Goal: Information Seeking & Learning: Find specific page/section

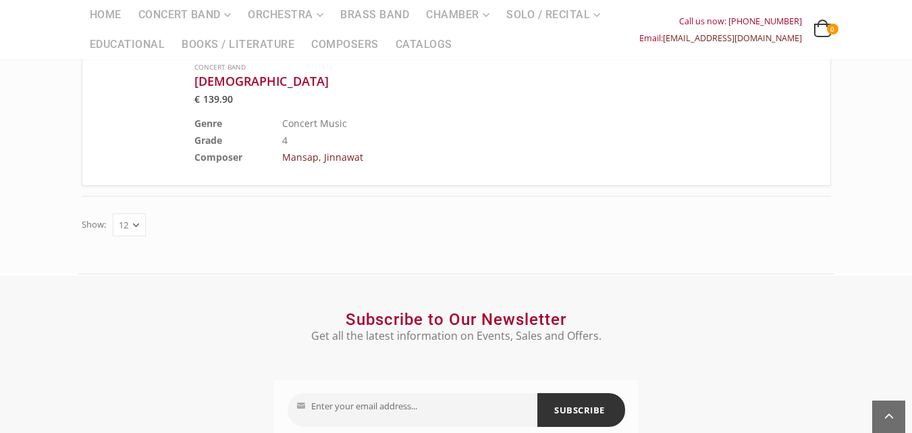
scroll to position [1474, 0]
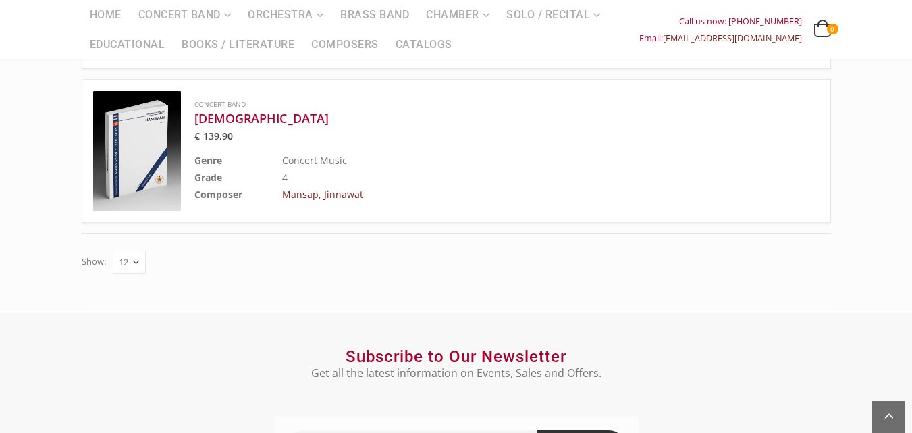
click at [136, 250] on select "12 24 36" at bounding box center [129, 261] width 33 height 23
select select "24"
click at [113, 250] on select "12 24 36" at bounding box center [129, 261] width 33 height 23
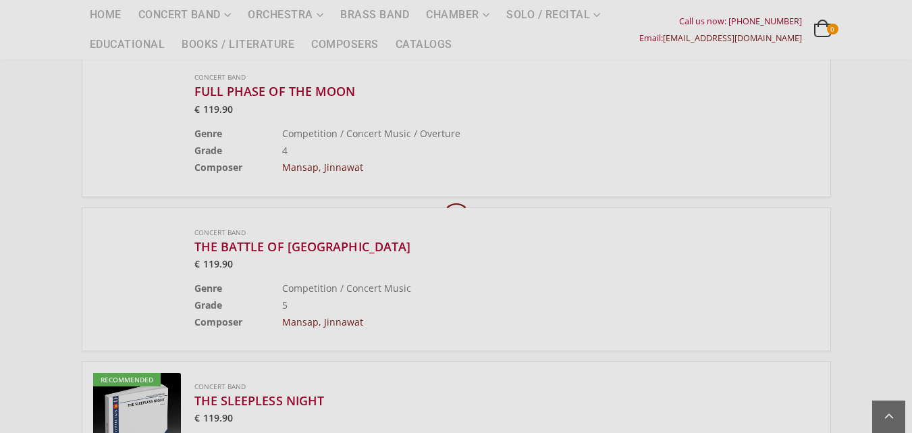
scroll to position [468, 0]
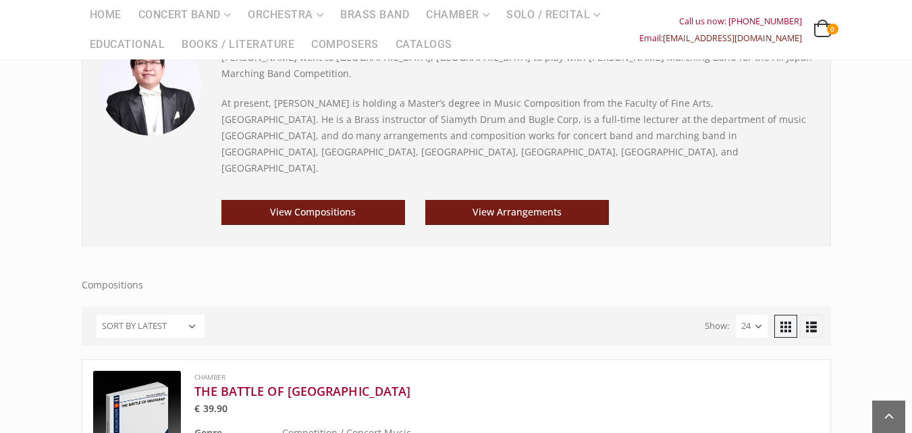
scroll to position [333, 0]
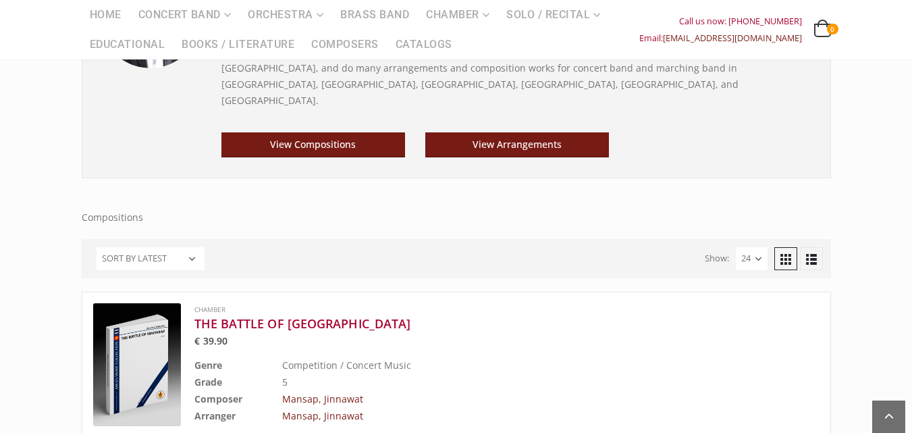
click at [193, 247] on select "Sort by popularity Sort by latest Sort by price: low to high Sort by price: hig…" at bounding box center [151, 258] width 108 height 23
select select "popularity"
click at [97, 247] on select "Sort by popularity Sort by latest Sort by price: low to high Sort by price: hig…" at bounding box center [151, 258] width 108 height 23
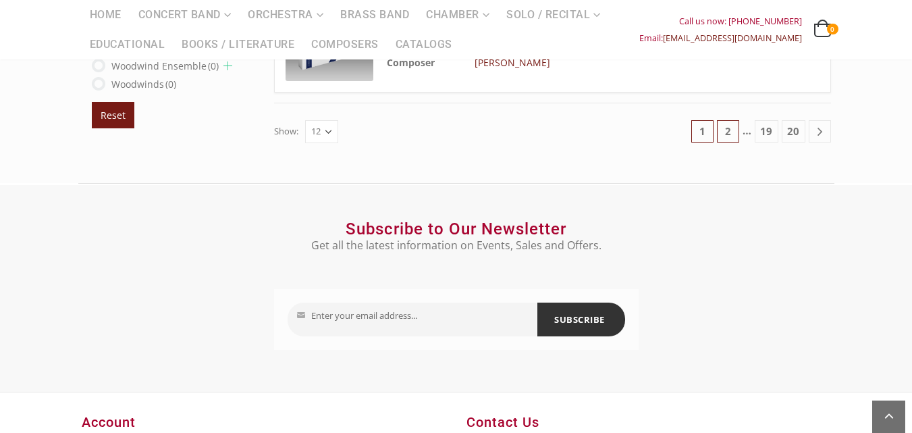
scroll to position [1780, 0]
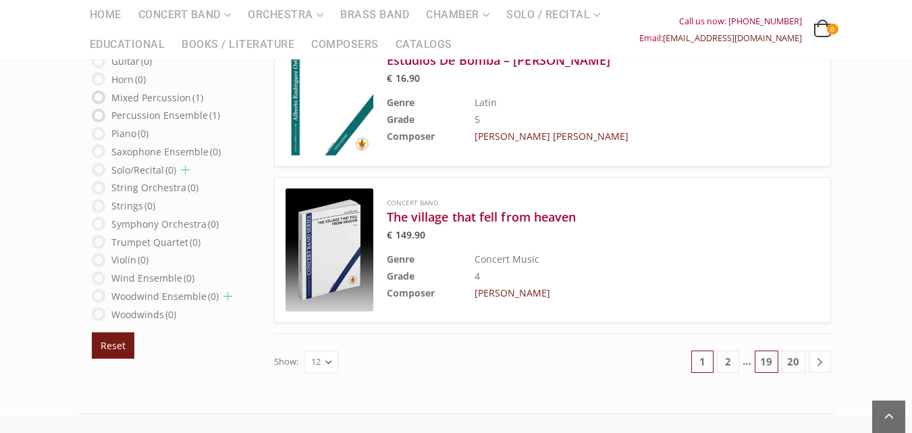
click at [770, 358] on link "19" at bounding box center [766, 361] width 24 height 22
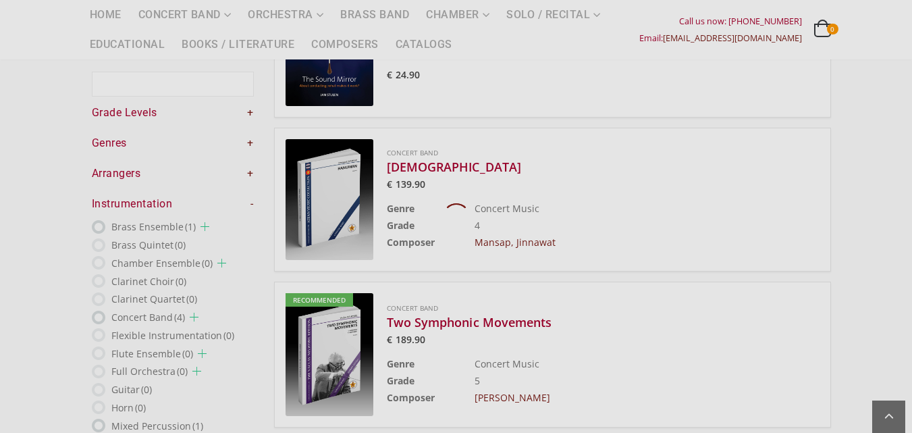
scroll to position [115, 0]
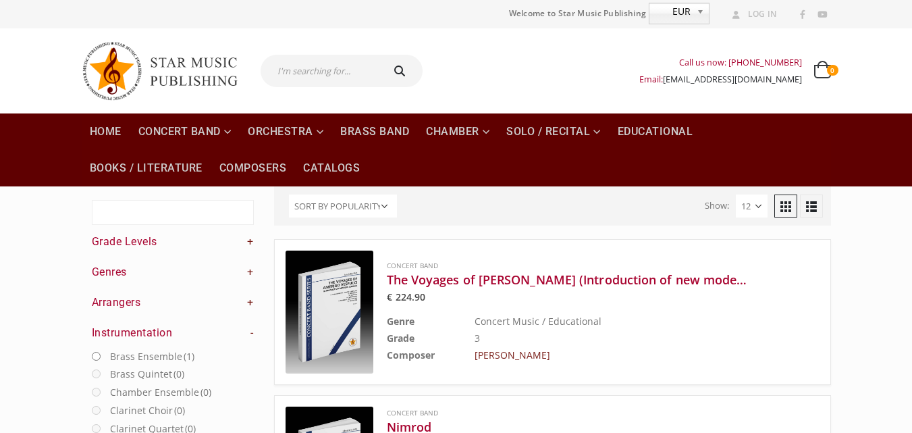
click at [150, 209] on input "Text search" at bounding box center [173, 212] width 162 height 25
type input "NAKA"
click at [326, 63] on input "text" at bounding box center [319, 71] width 119 height 32
type input "NAKA"
click at [380, 55] on button "submit" at bounding box center [401, 71] width 43 height 32
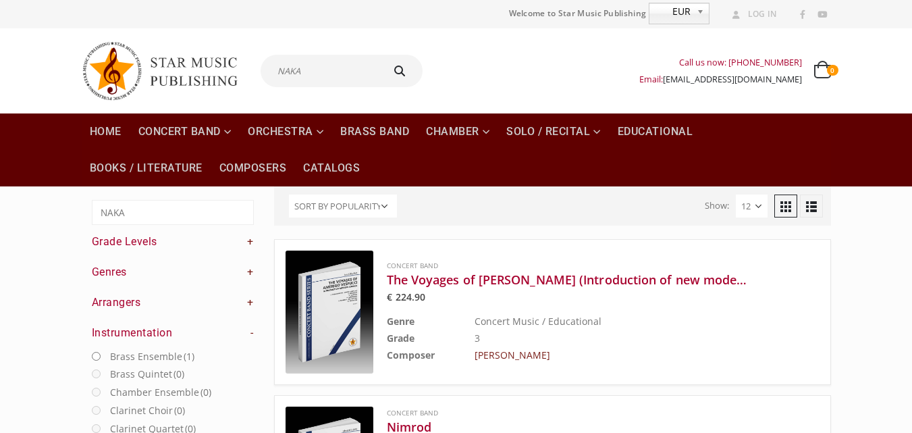
type input "NAKA"
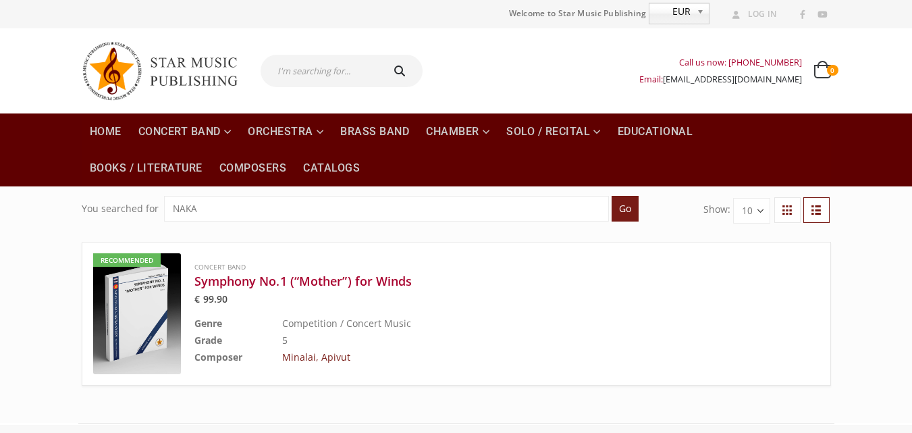
click at [345, 69] on input "text" at bounding box center [319, 71] width 119 height 32
click at [282, 213] on input "NAKA" at bounding box center [386, 209] width 445 height 26
type input "N"
type input "jin"
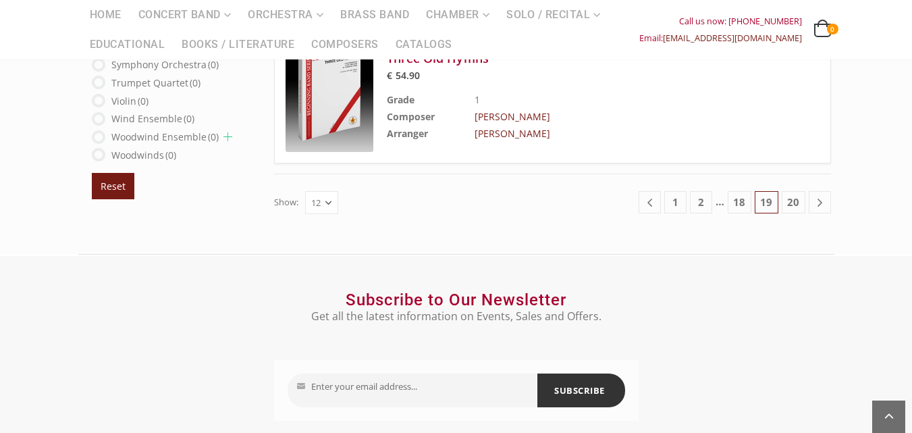
scroll to position [2092, 0]
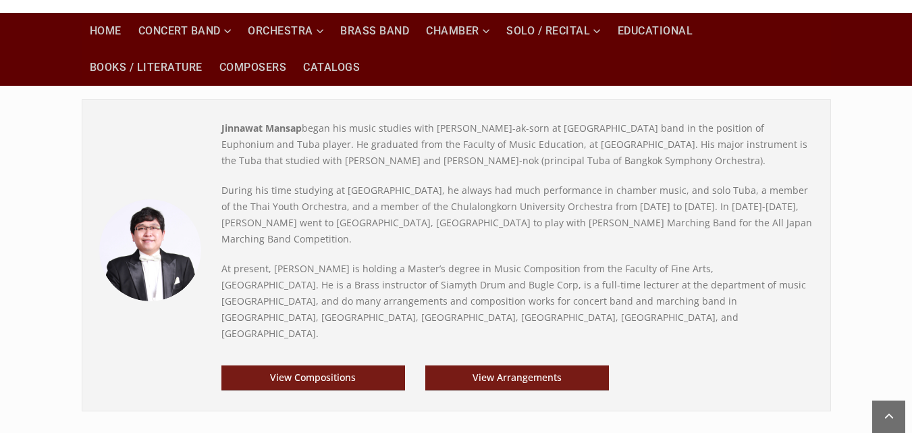
scroll to position [67, 0]
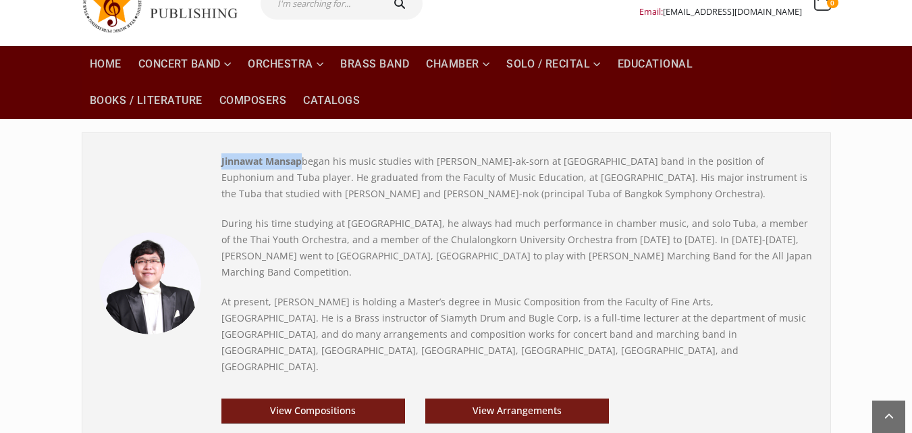
drag, startPoint x: 218, startPoint y: 161, endPoint x: 300, endPoint y: 160, distance: 82.3
click at [300, 160] on div "Jinnawat Mansap began his music studies with Mr. Prayut Chan-ak-sorn at Horwang…" at bounding box center [517, 294] width 612 height 283
copy strong "Jinnawat Mansap"
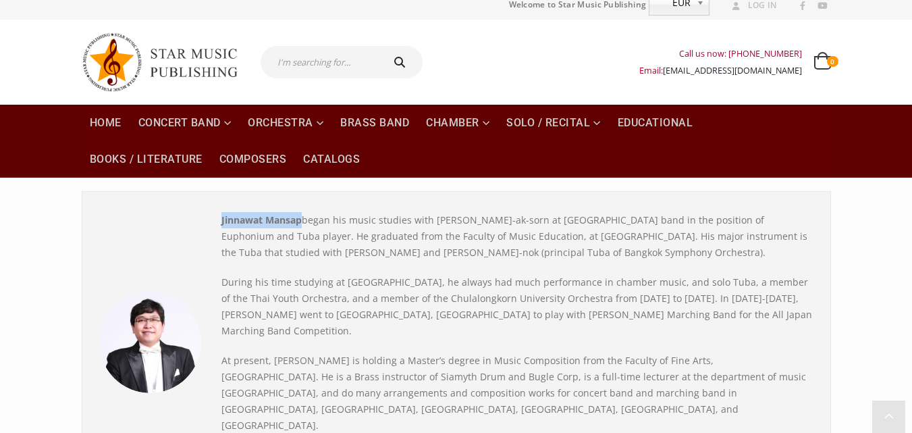
scroll to position [0, 0]
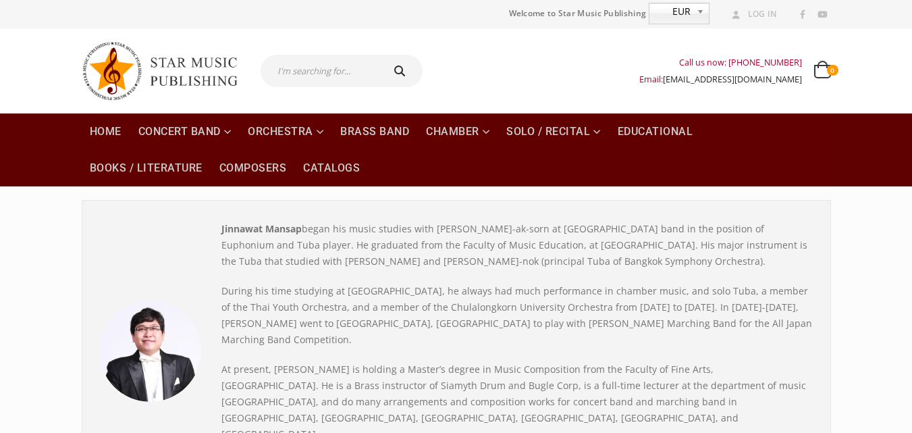
click at [317, 74] on input "text" at bounding box center [319, 71] width 119 height 32
paste input "Jinnawat Mansap"
type input "Jinnawat Mansap"
click at [380, 55] on button "submit" at bounding box center [401, 71] width 43 height 32
type input "Jinnawat Mansap"
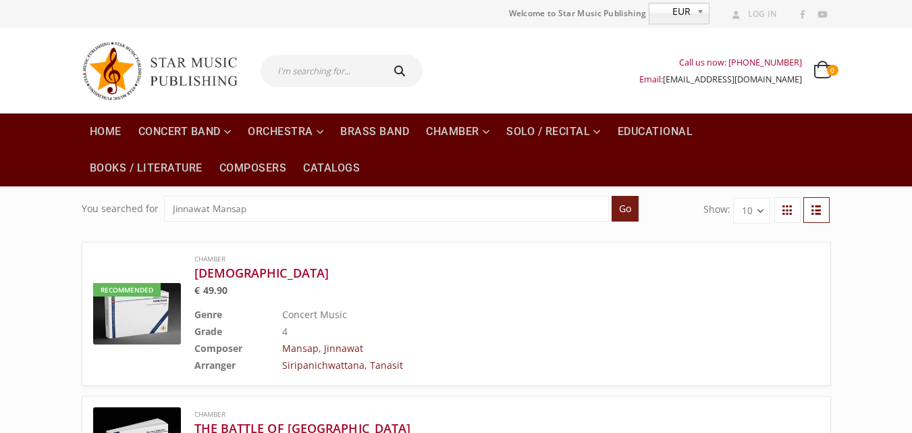
click at [364, 76] on input "text" at bounding box center [319, 71] width 119 height 32
paste input "Jinnawat Mansap"
type input "[PERSON_NAME] Mansap"
click at [380, 55] on button "submit" at bounding box center [401, 71] width 43 height 32
type input "[PERSON_NAME] Mansap"
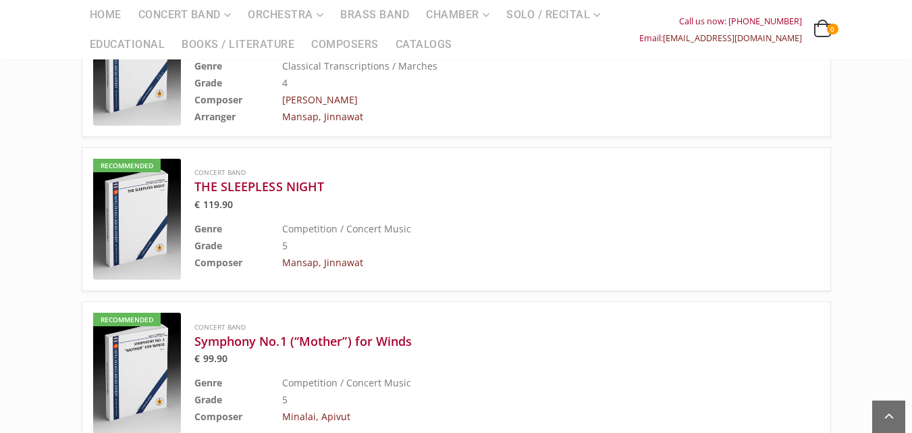
scroll to position [1012, 0]
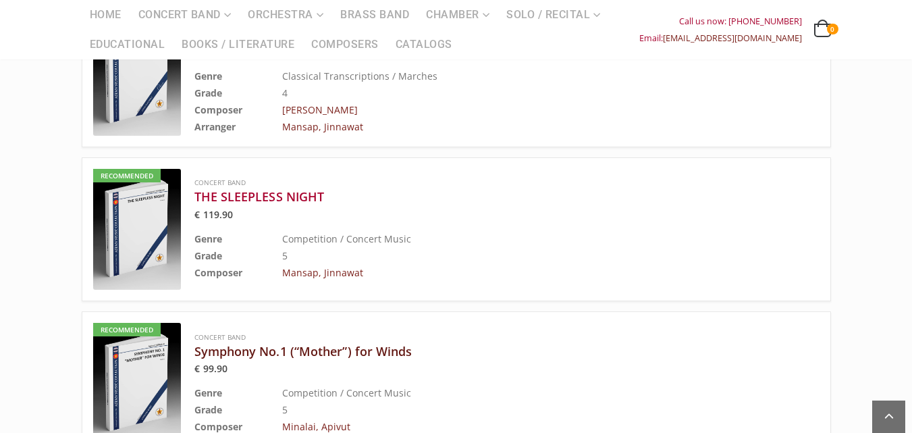
click at [319, 346] on h3 "Symphony No.1 (“Mother”) for Winds" at bounding box center [472, 351] width 557 height 16
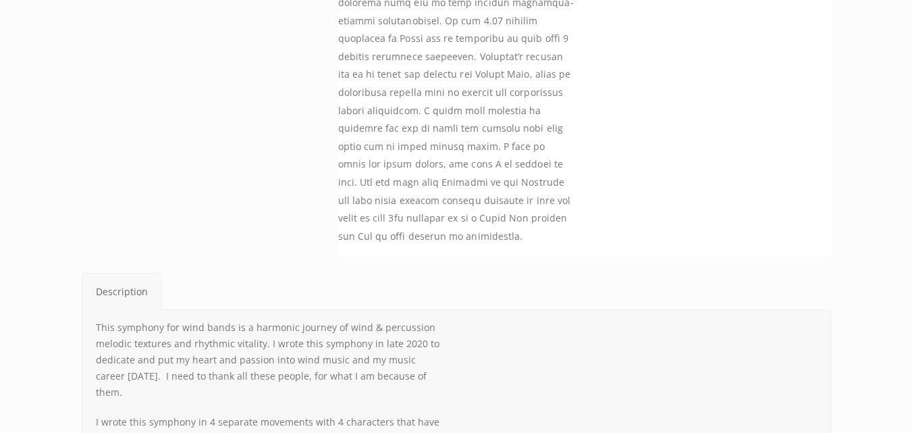
scroll to position [1755, 0]
